Goal: Find specific page/section: Find specific page/section

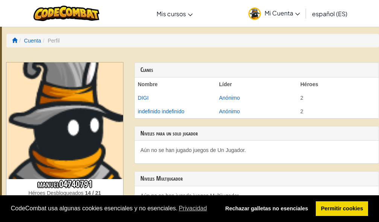
click at [38, 64] on img at bounding box center [64, 120] width 117 height 117
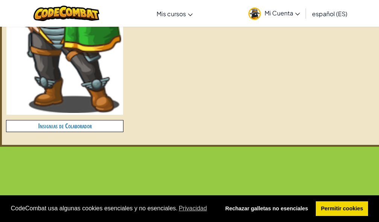
scroll to position [376, 0]
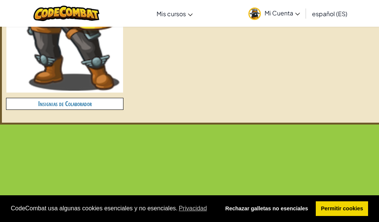
click at [86, 106] on font "Insignias de Colaborador" at bounding box center [65, 103] width 54 height 9
click at [68, 104] on font "Insignias de Colaborador" at bounding box center [65, 103] width 54 height 9
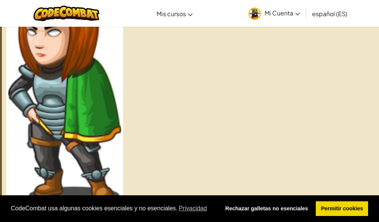
click at [72, 94] on img at bounding box center [64, 86] width 113 height 236
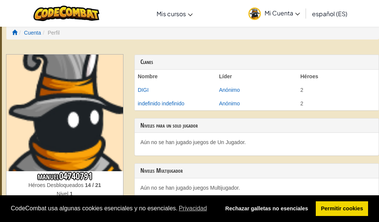
scroll to position [0, 0]
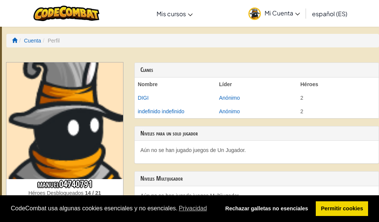
click at [42, 75] on img at bounding box center [64, 120] width 117 height 117
